Goal: Check status: Check status

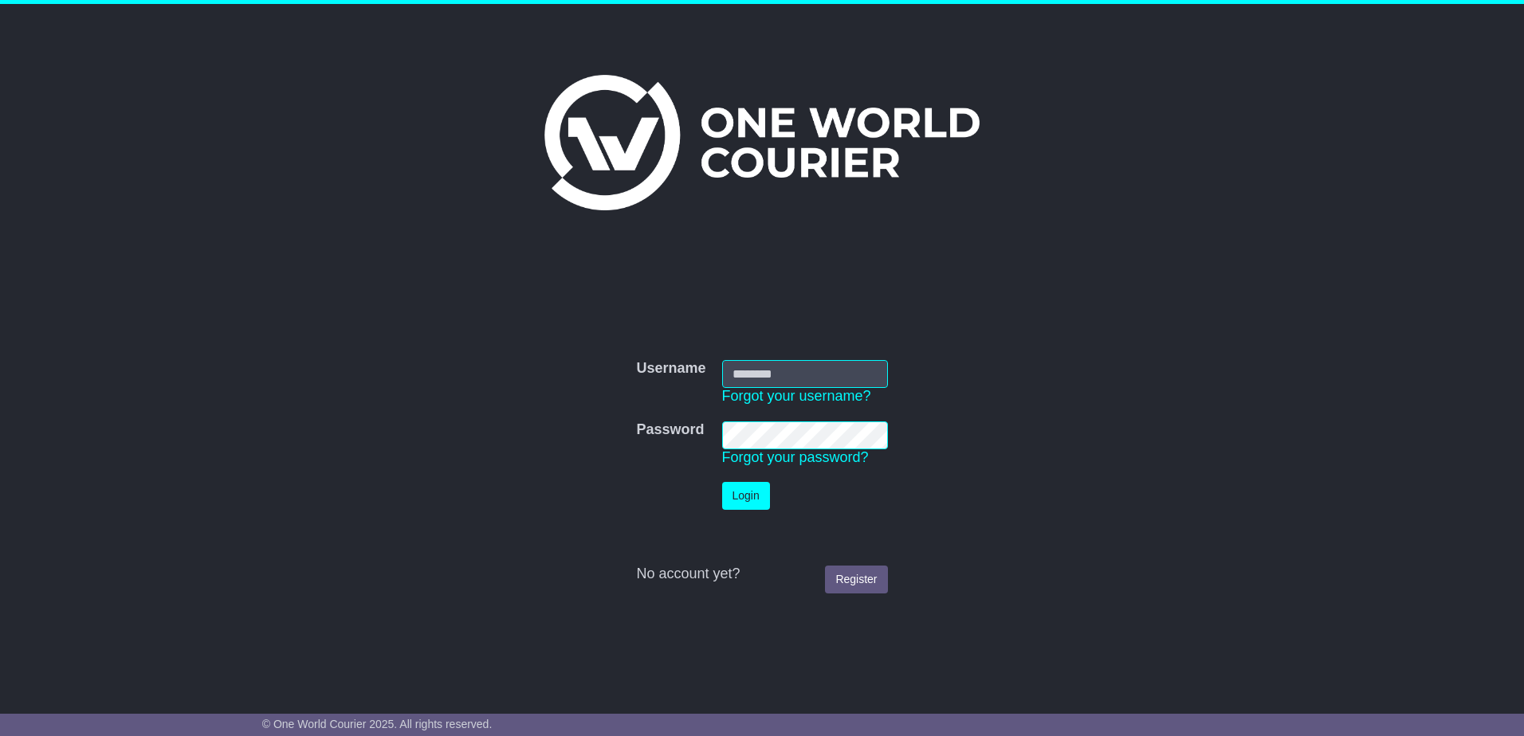
type input "**********"
click at [753, 491] on button "Login" at bounding box center [746, 496] width 48 height 28
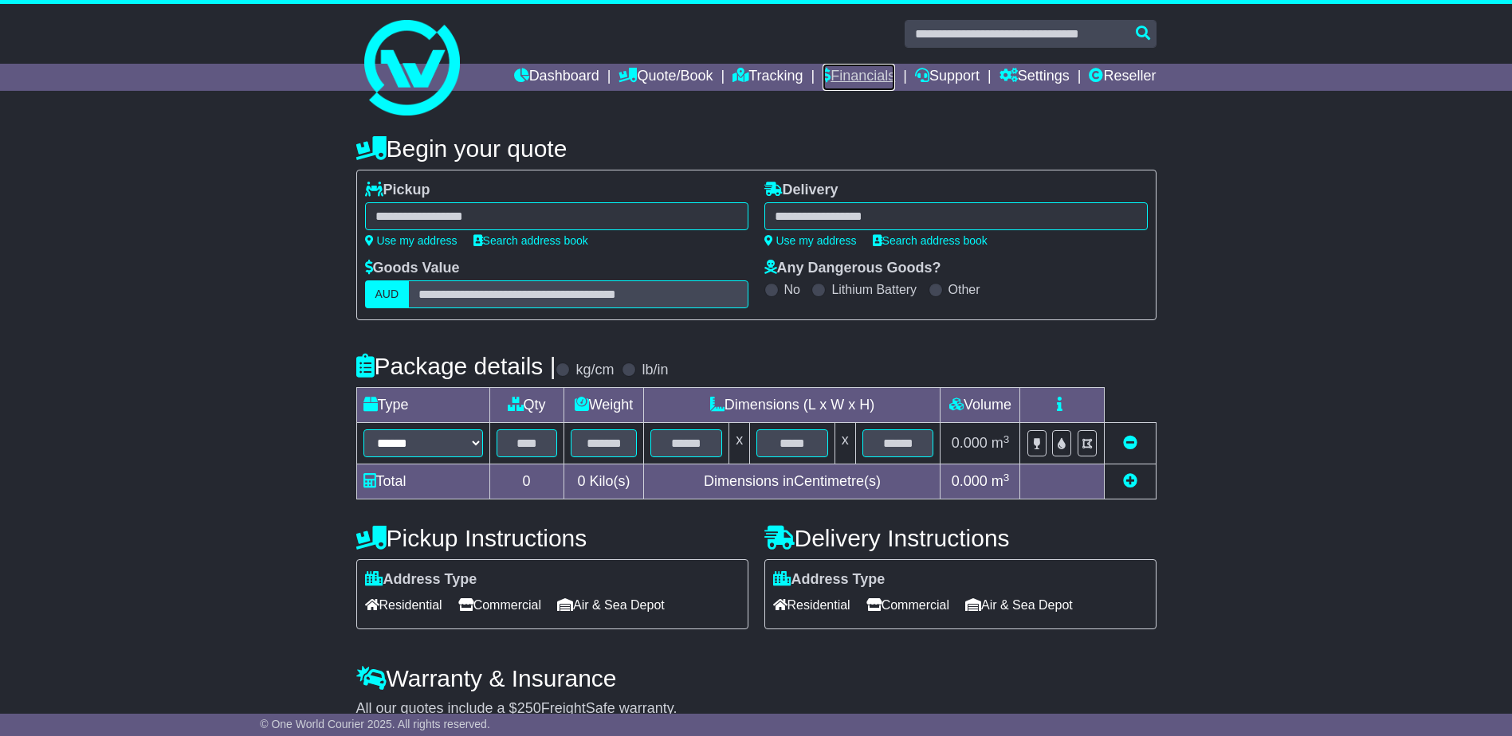
click at [862, 80] on link "Financials" at bounding box center [858, 77] width 73 height 27
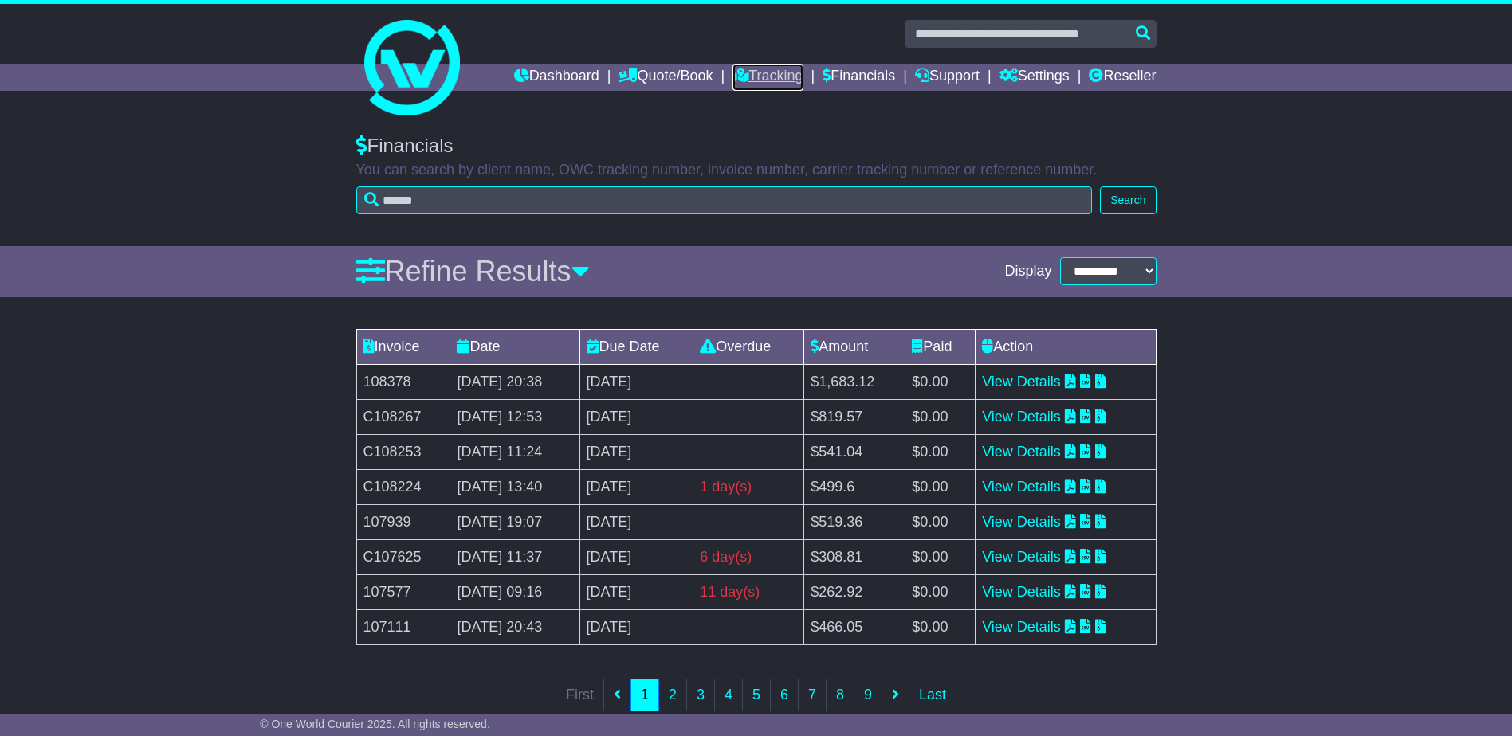
click at [755, 71] on link "Tracking" at bounding box center [767, 77] width 70 height 27
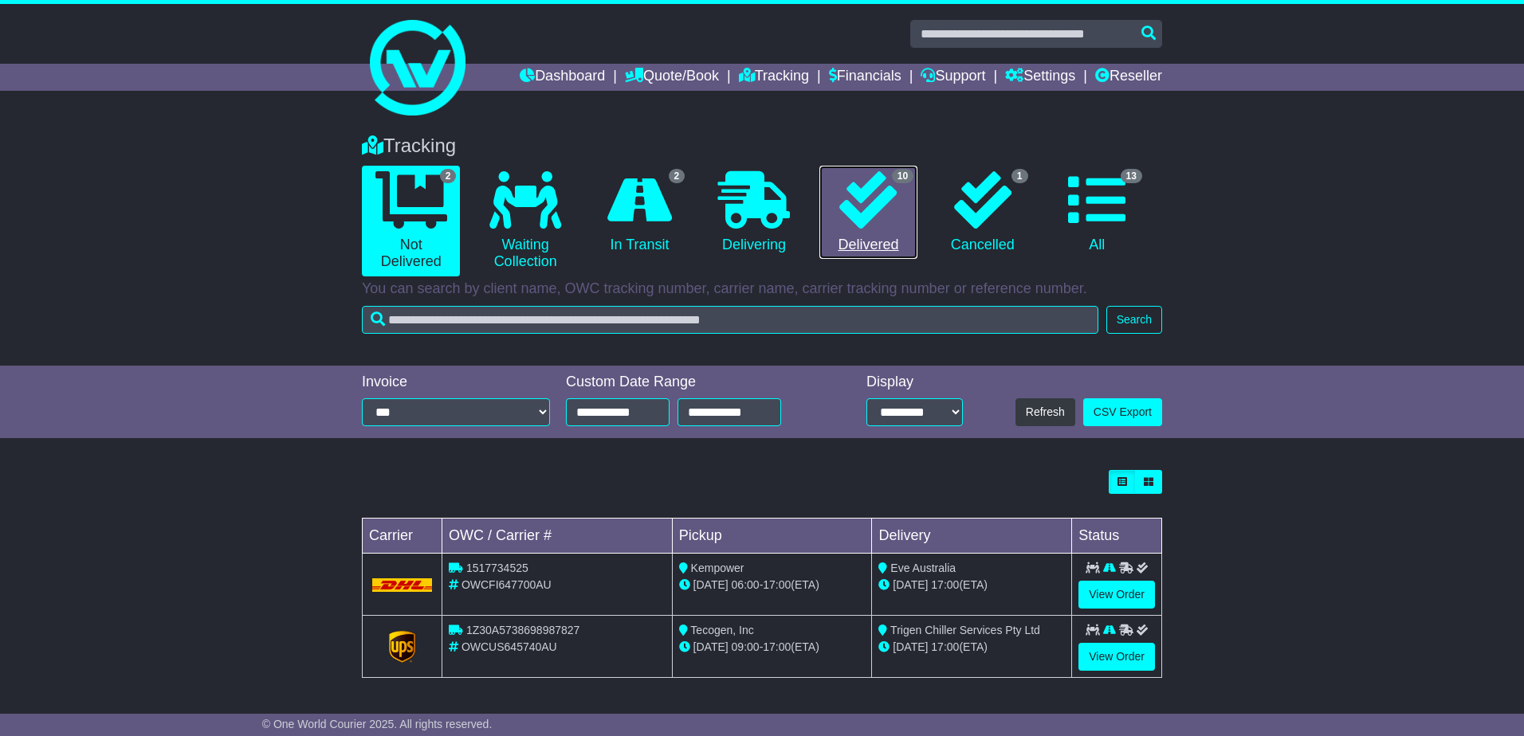
click at [885, 210] on icon at bounding box center [867, 199] width 57 height 57
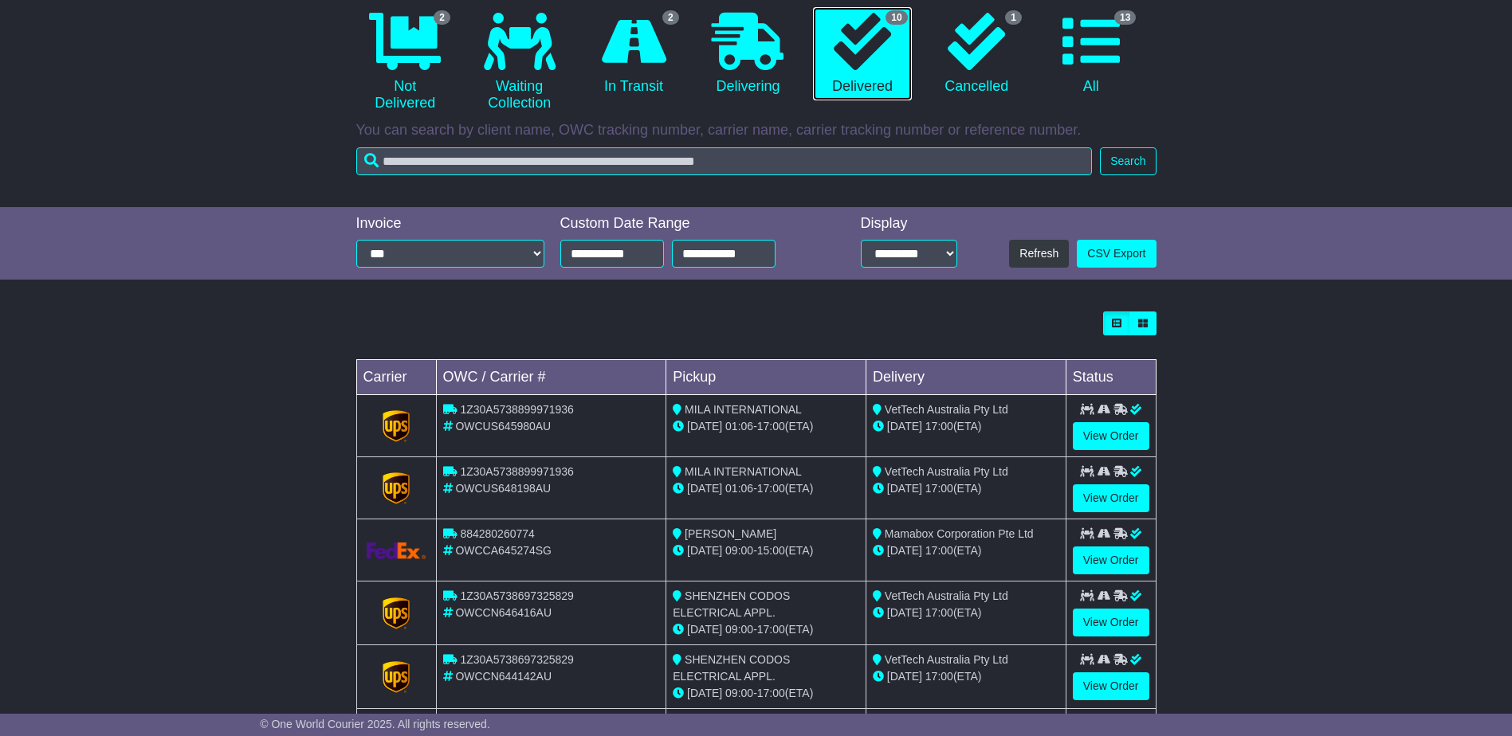
scroll to position [159, 0]
click at [1120, 559] on link "View Order" at bounding box center [1111, 560] width 76 height 28
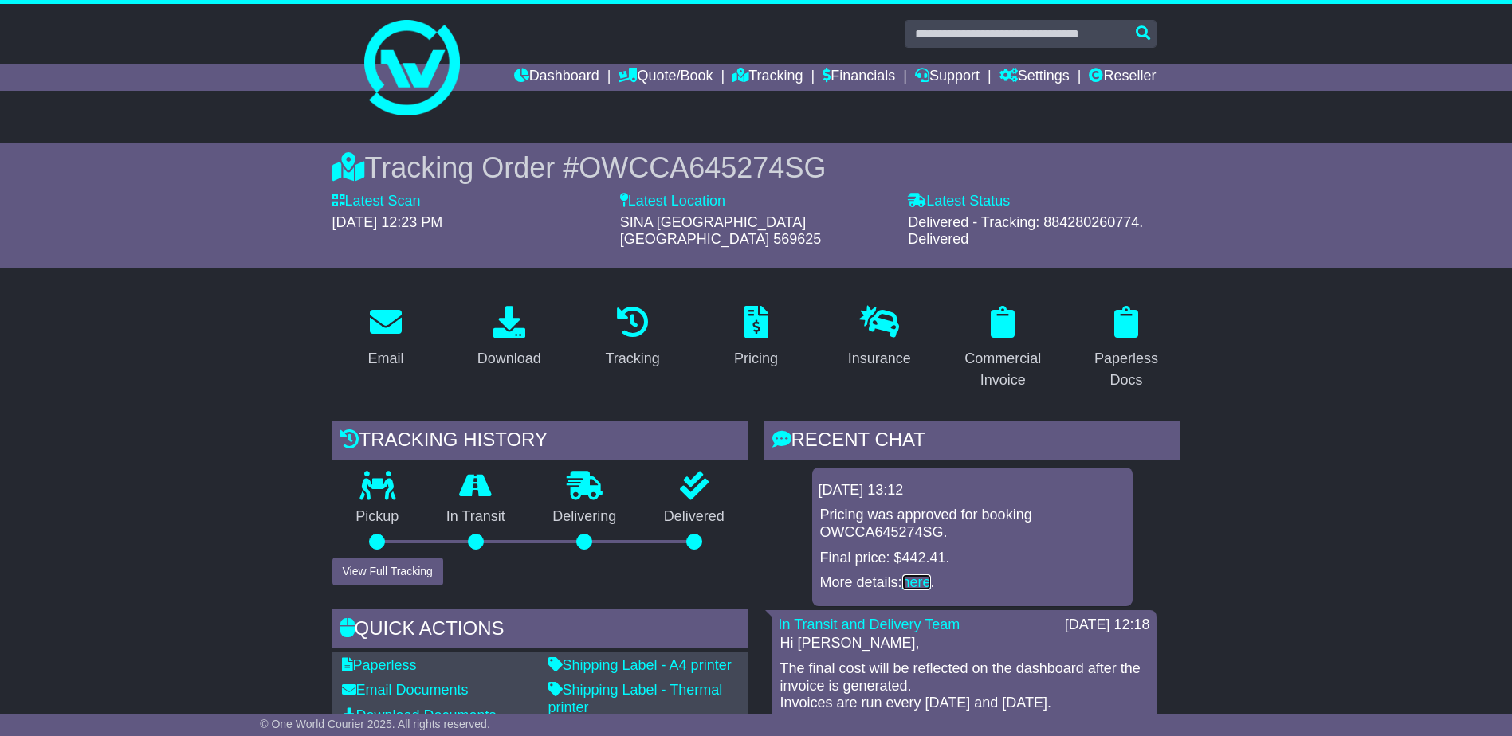
click at [918, 575] on link "here" at bounding box center [916, 583] width 29 height 16
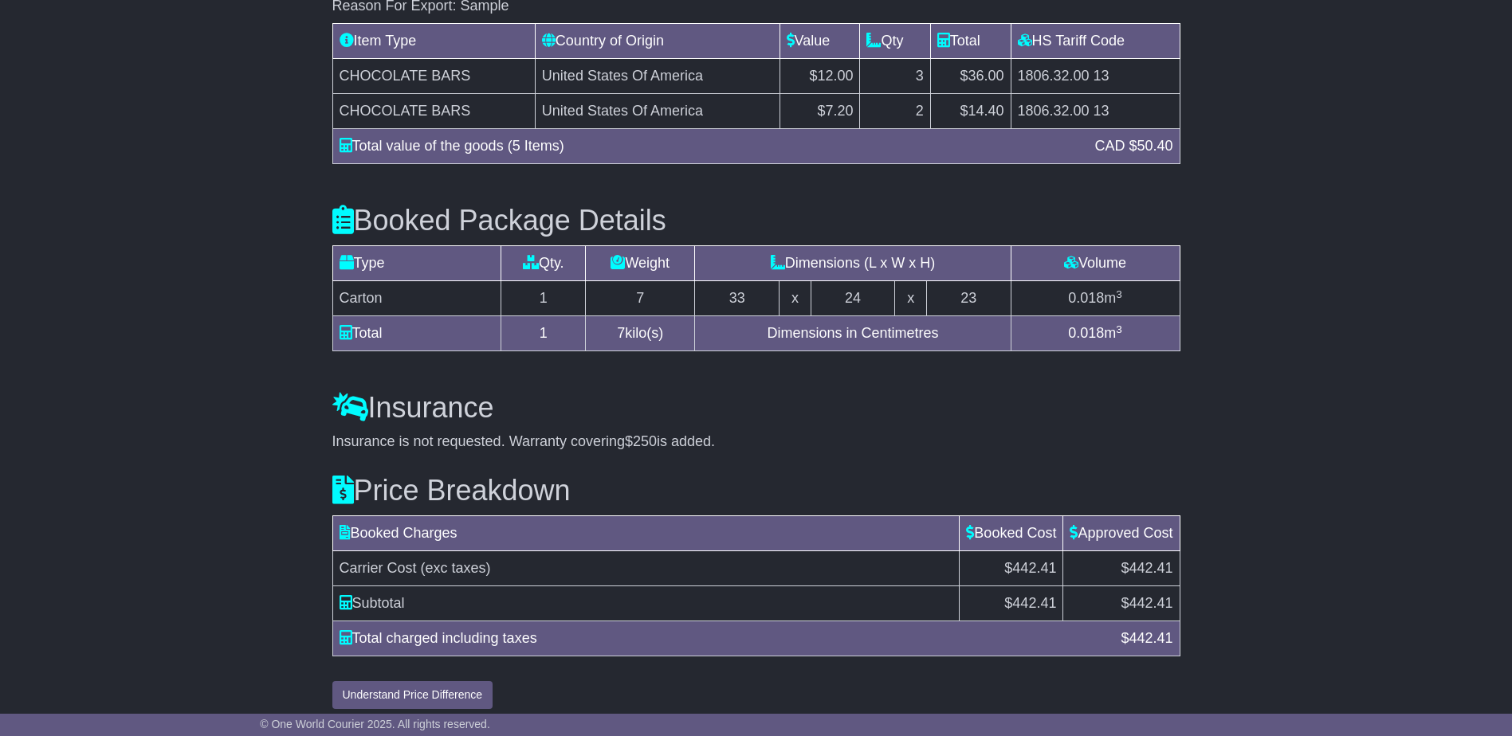
scroll to position [1526, 0]
